Goal: Information Seeking & Learning: Learn about a topic

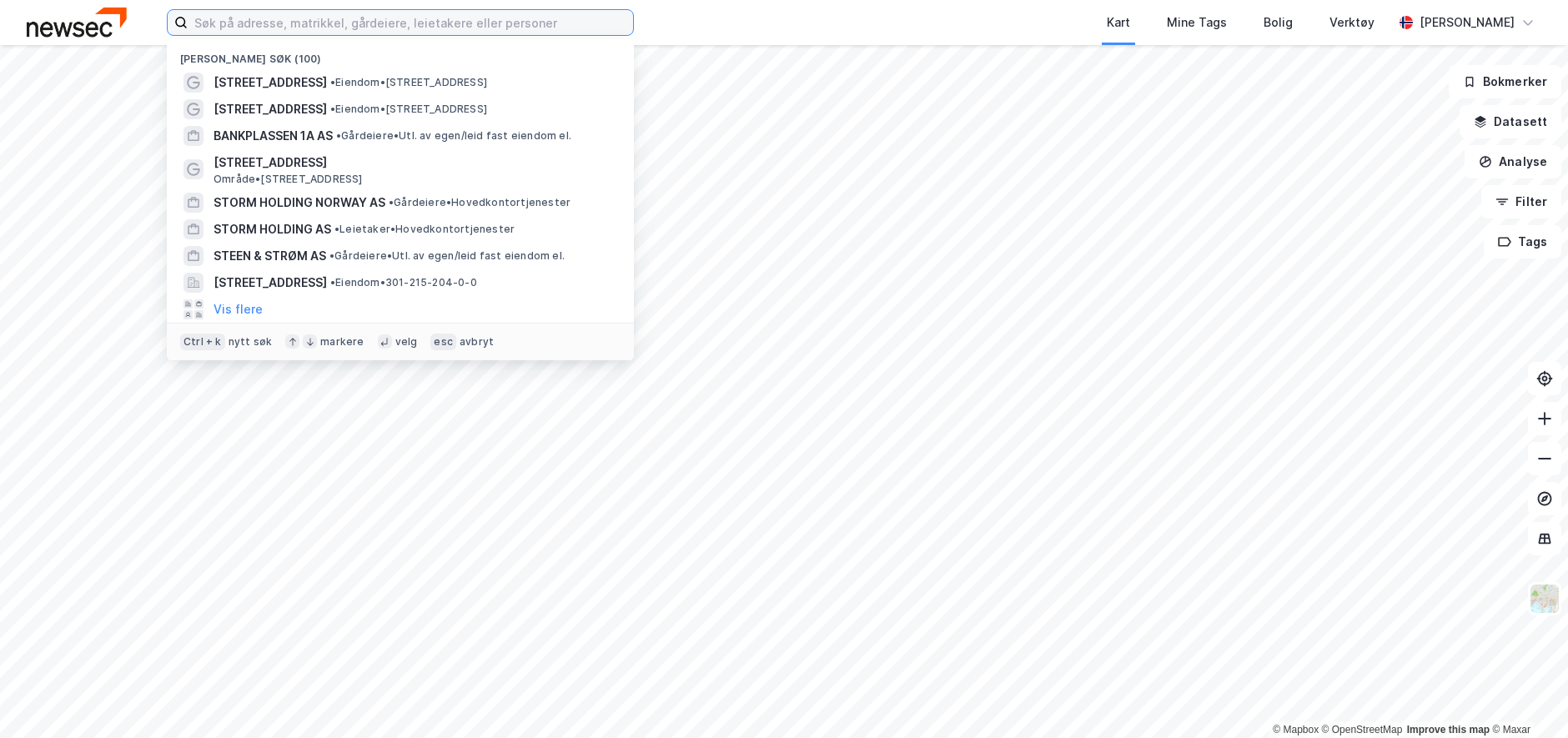
click at [299, 34] on input at bounding box center [410, 22] width 445 height 25
paste input "Strømsveien 66B"
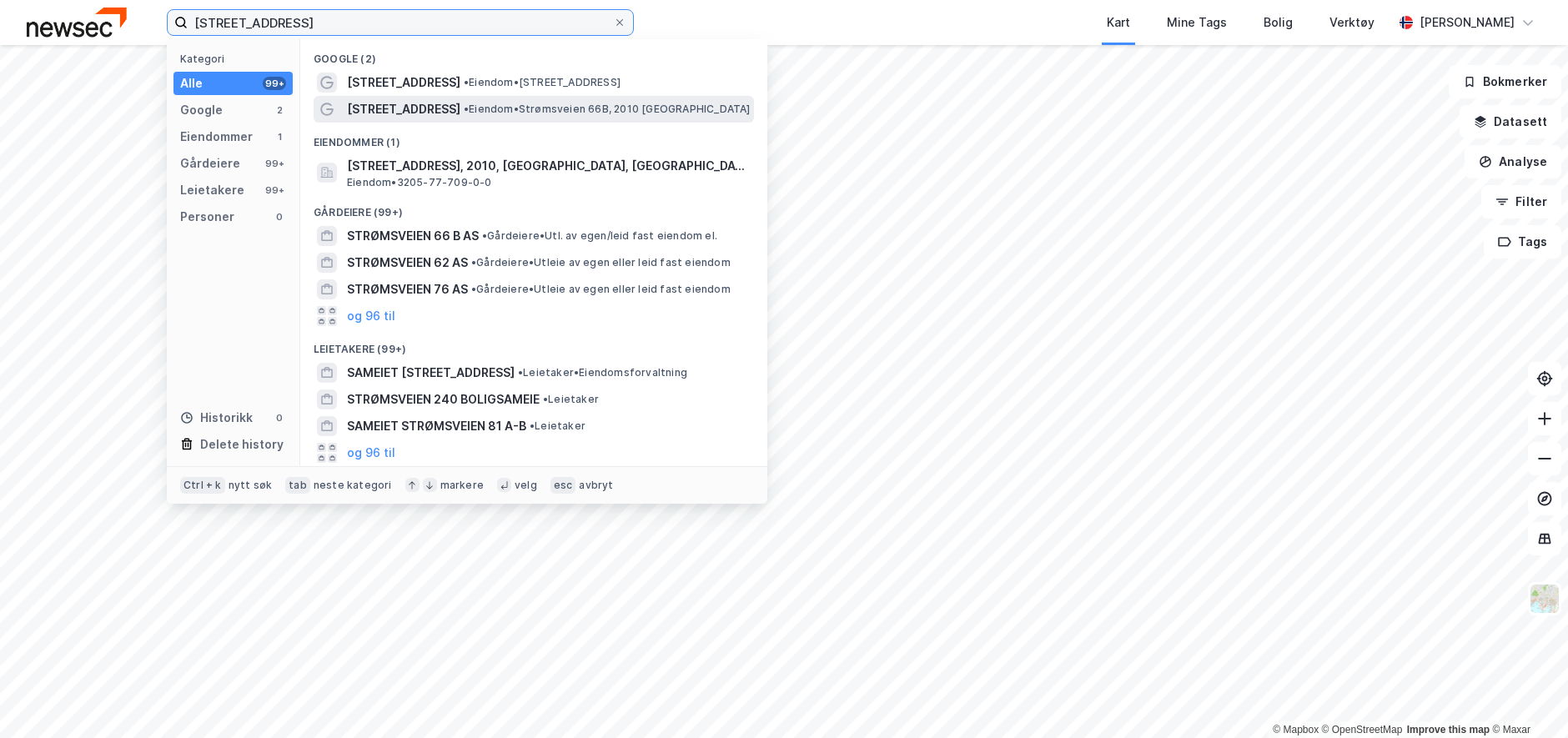
type input "Strømsveien 66B"
click at [417, 103] on span "Strømsveien 66B" at bounding box center [403, 109] width 113 height 20
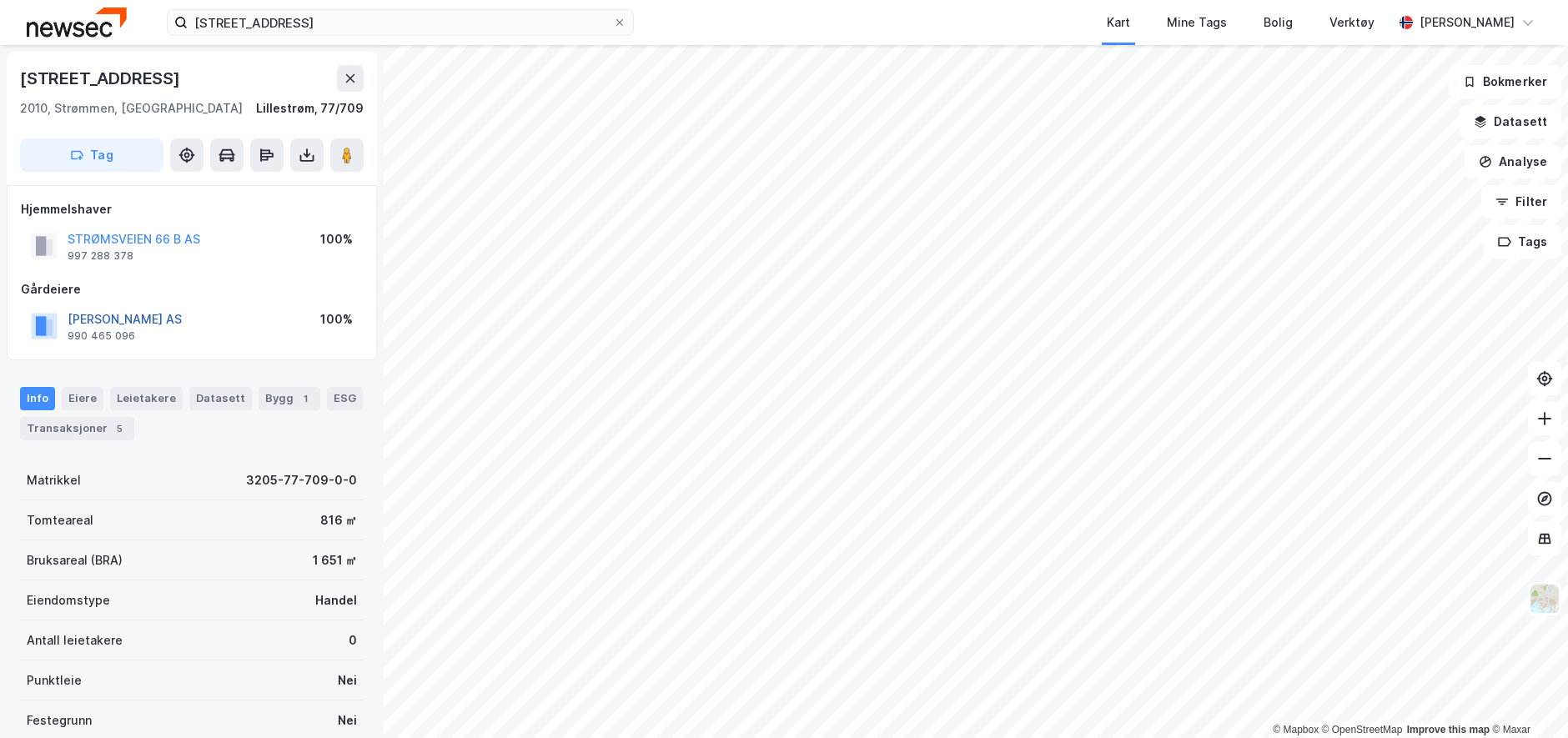
click at [0, 0] on button "LINH GÅRD AS" at bounding box center [0, 0] width 0 height 0
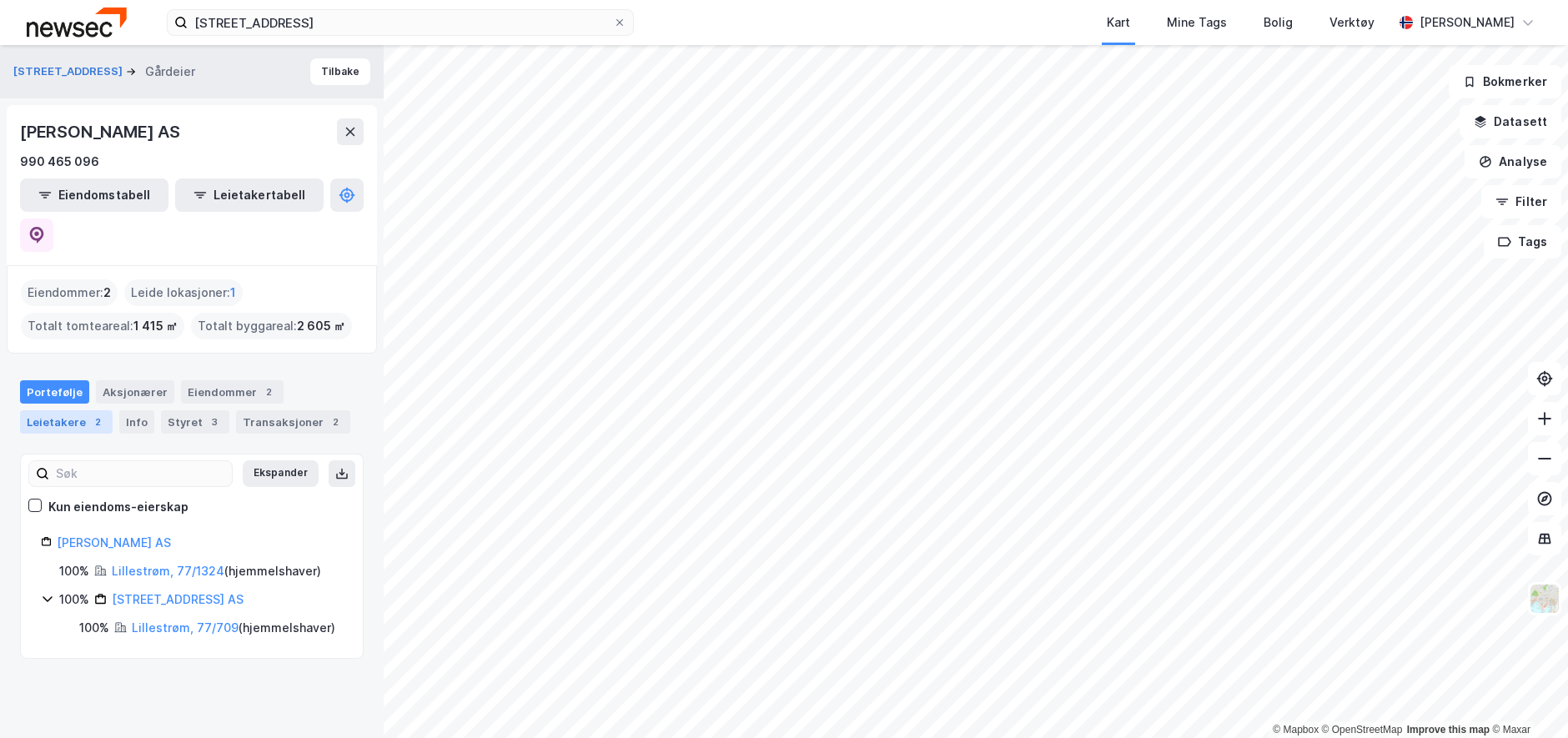
click at [42, 410] on div "Leietakere 2" at bounding box center [67, 422] width 93 height 24
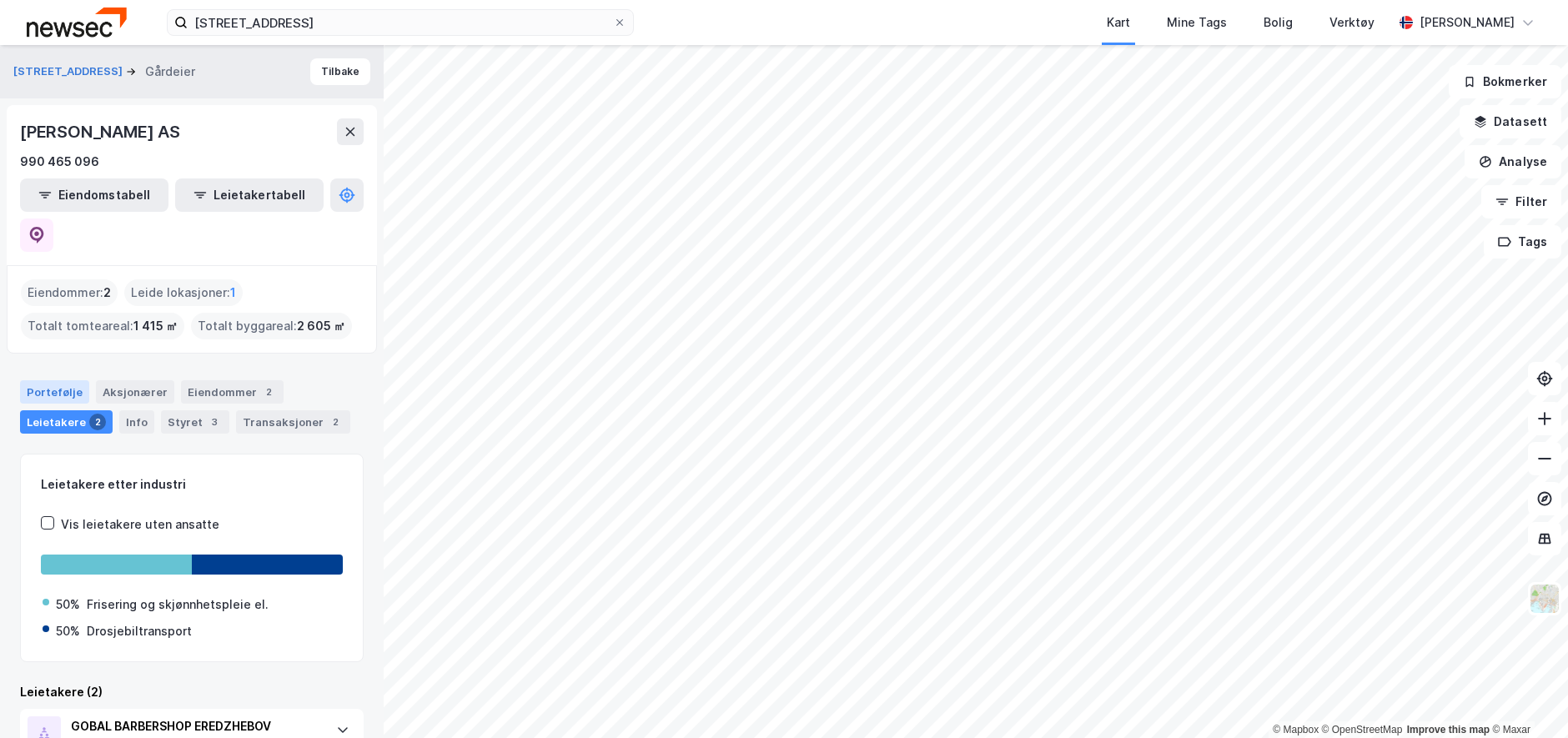
click at [40, 380] on div "Portefølje" at bounding box center [54, 392] width 69 height 24
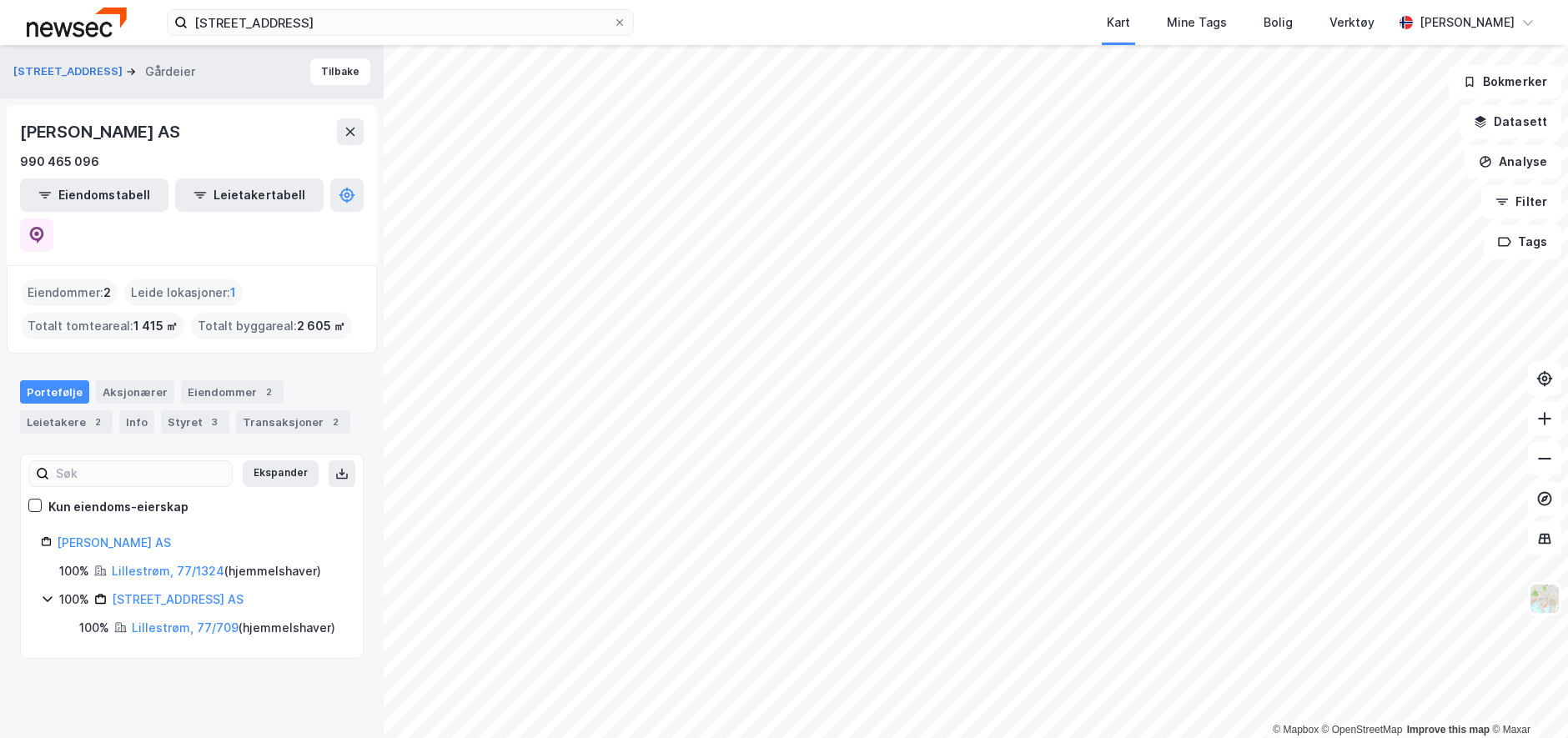
click at [49, 380] on div "Portefølje Aksjonærer Eiendommer 2 Leietakere 2 Info Styret 3 Transaksjoner 2" at bounding box center [192, 407] width 344 height 53
click at [53, 410] on div "Leietakere 2" at bounding box center [67, 422] width 93 height 24
